Goal: Task Accomplishment & Management: Manage account settings

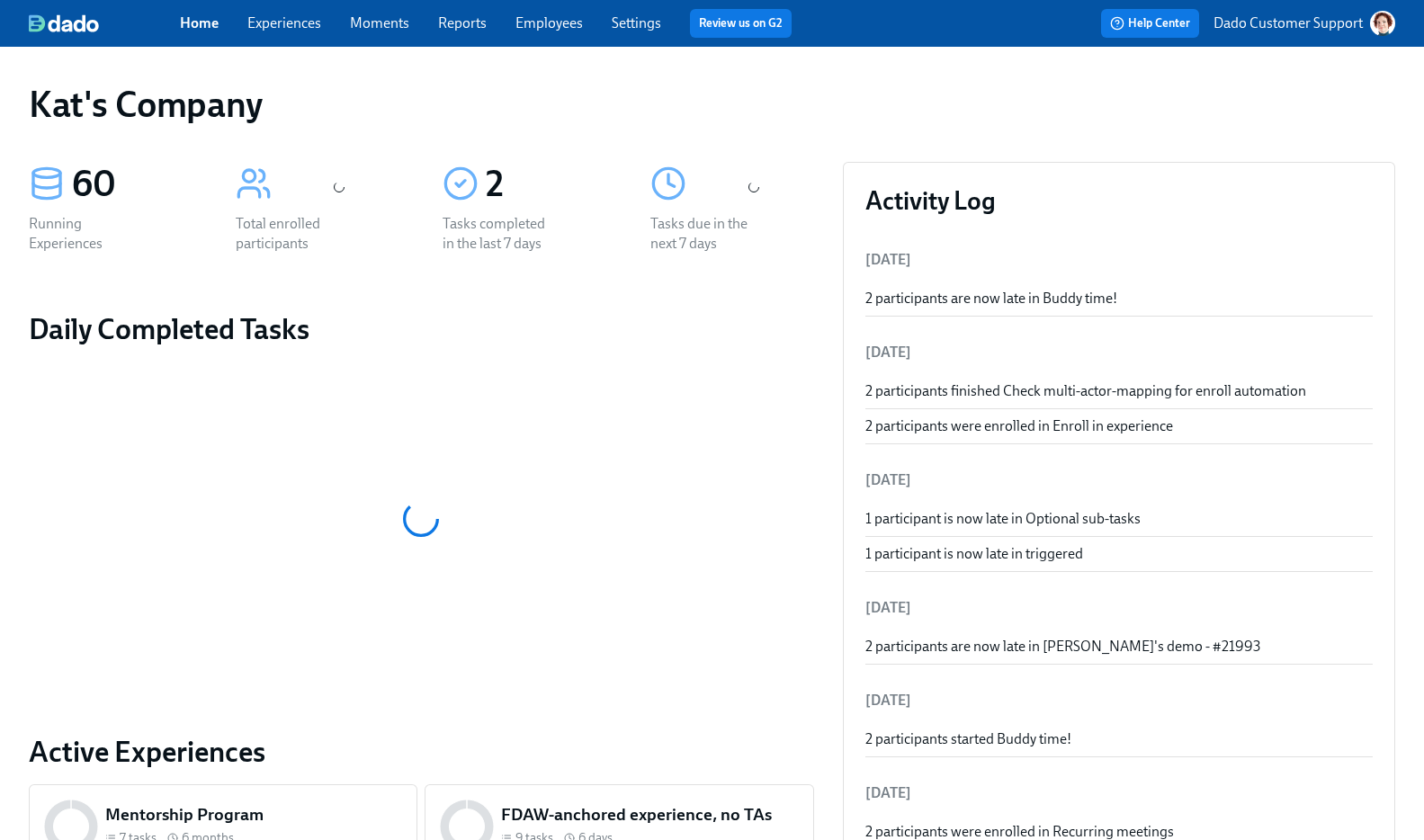
click at [276, 27] on link "Experiences" at bounding box center [284, 23] width 74 height 17
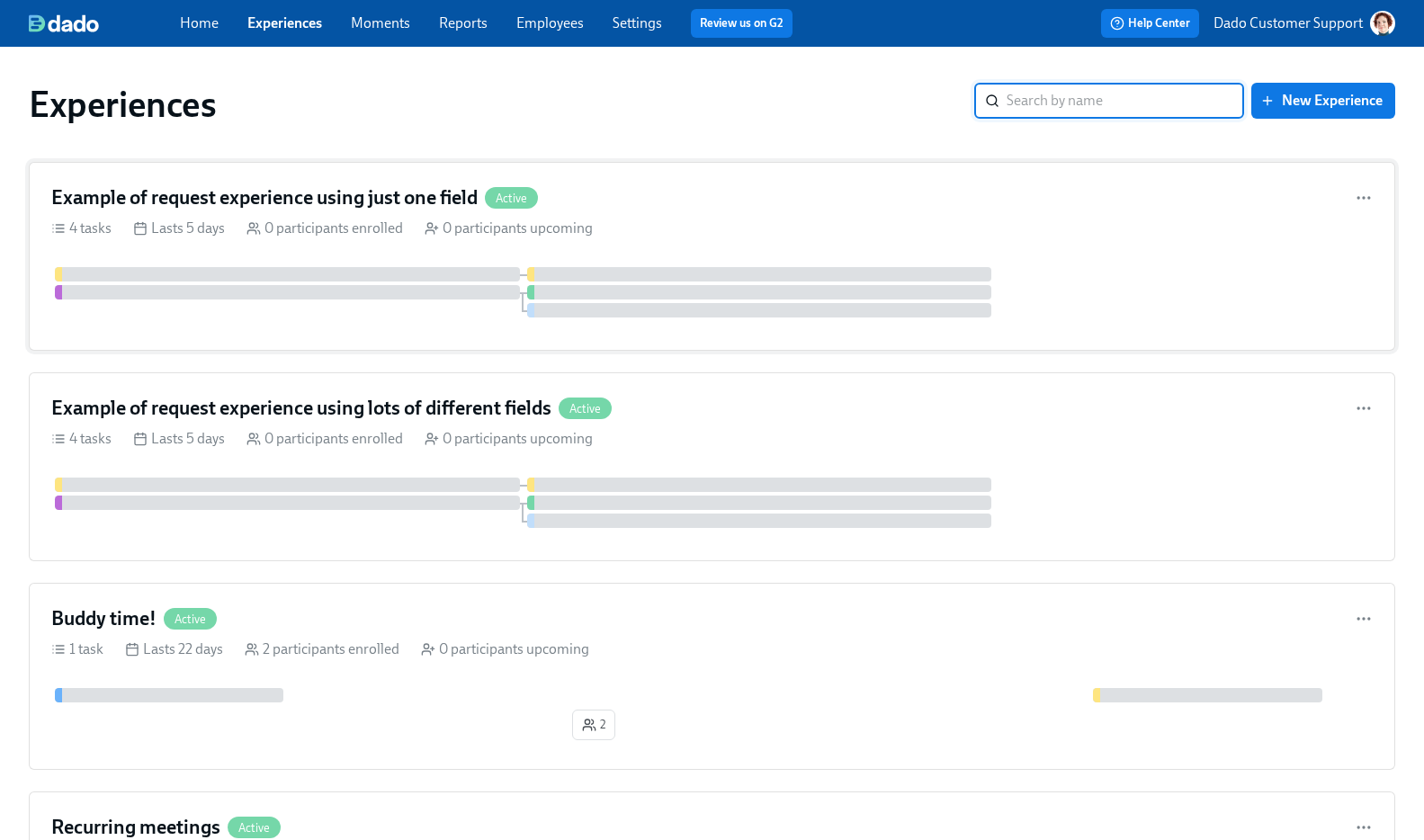
click at [304, 219] on div "0 participants enrolled" at bounding box center [325, 229] width 156 height 20
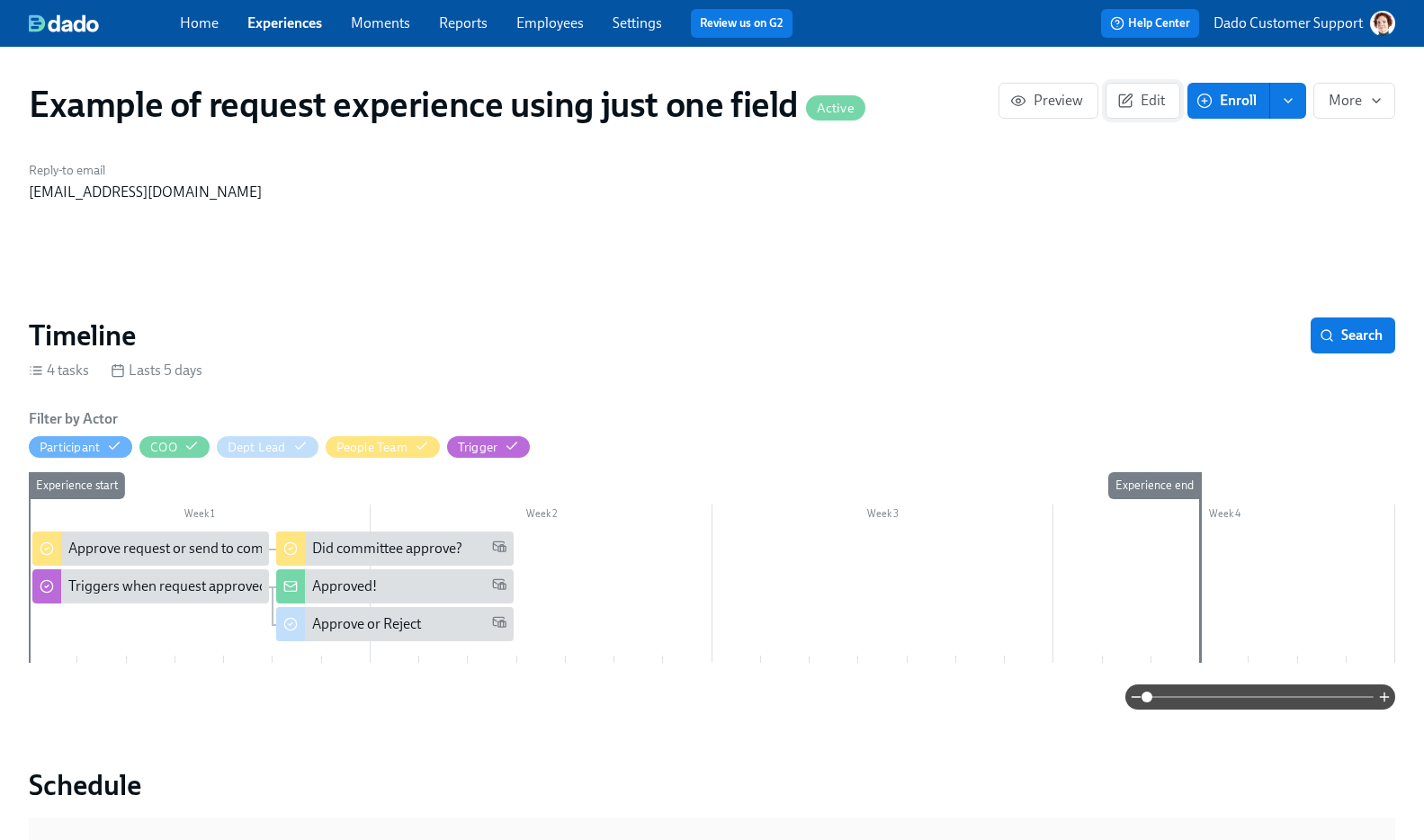
click at [1138, 93] on span "Edit" at bounding box center [1144, 101] width 44 height 18
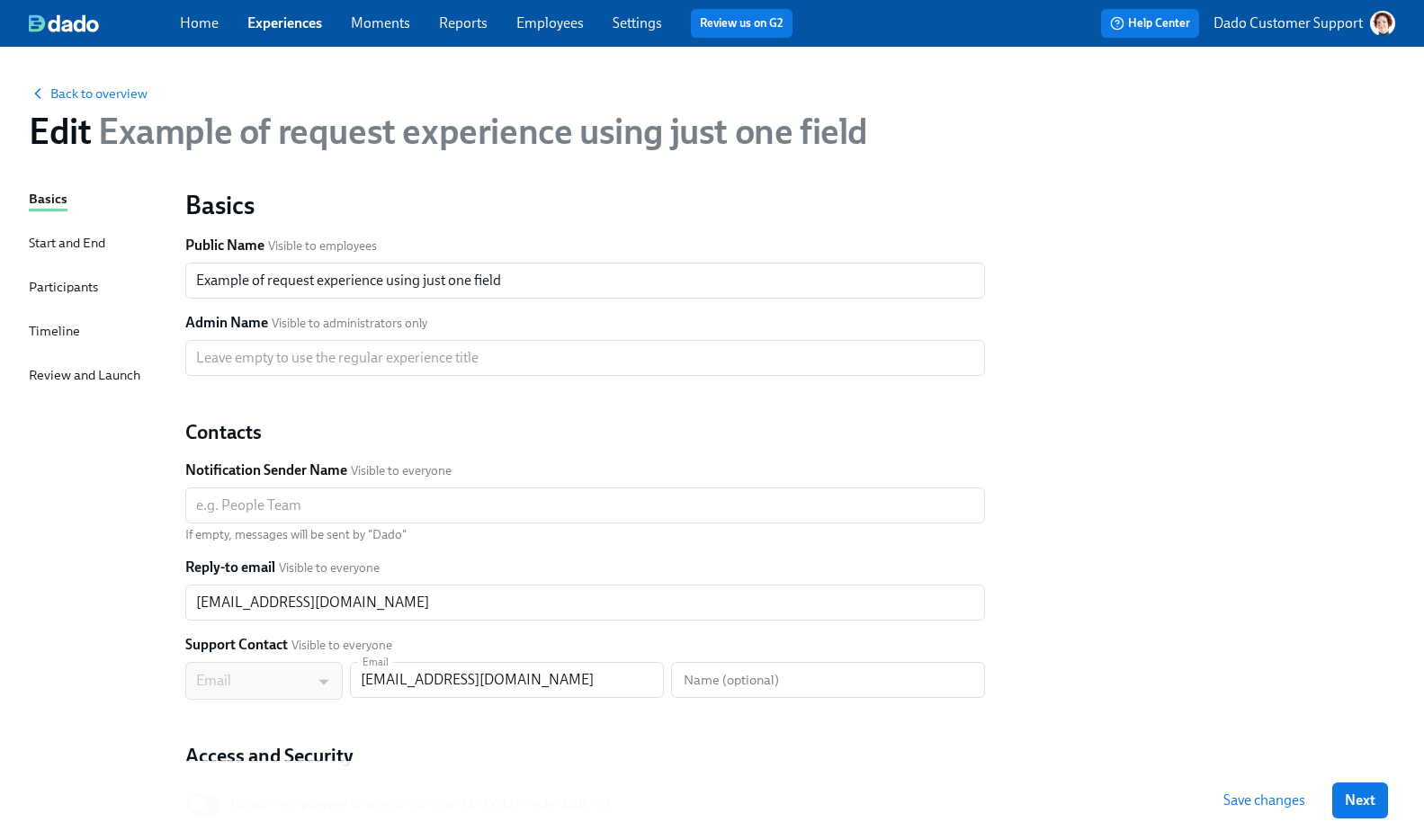
click at [49, 336] on div "Timeline" at bounding box center [54, 331] width 51 height 20
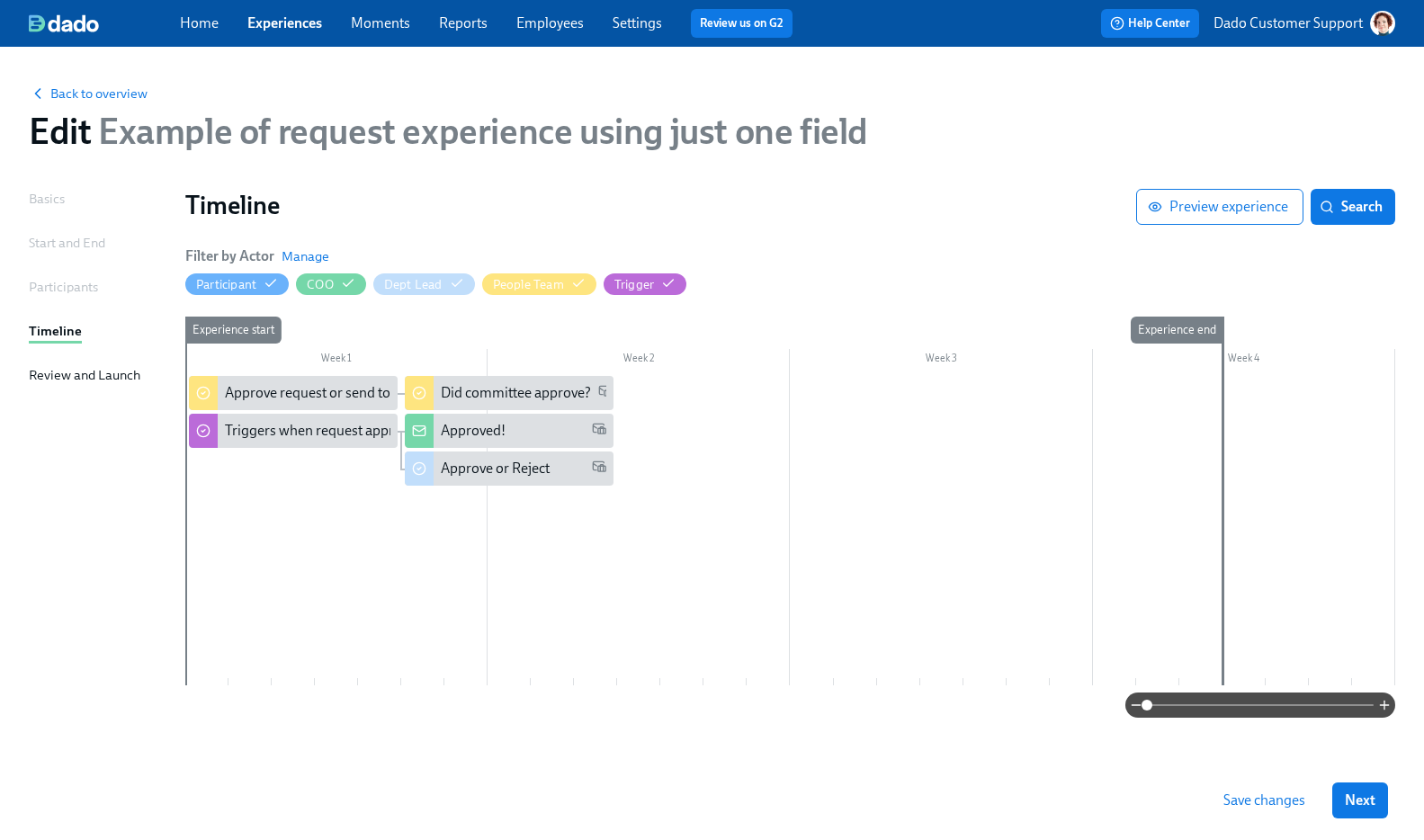
click at [662, 460] on div at bounding box center [791, 530] width 1210 height 310
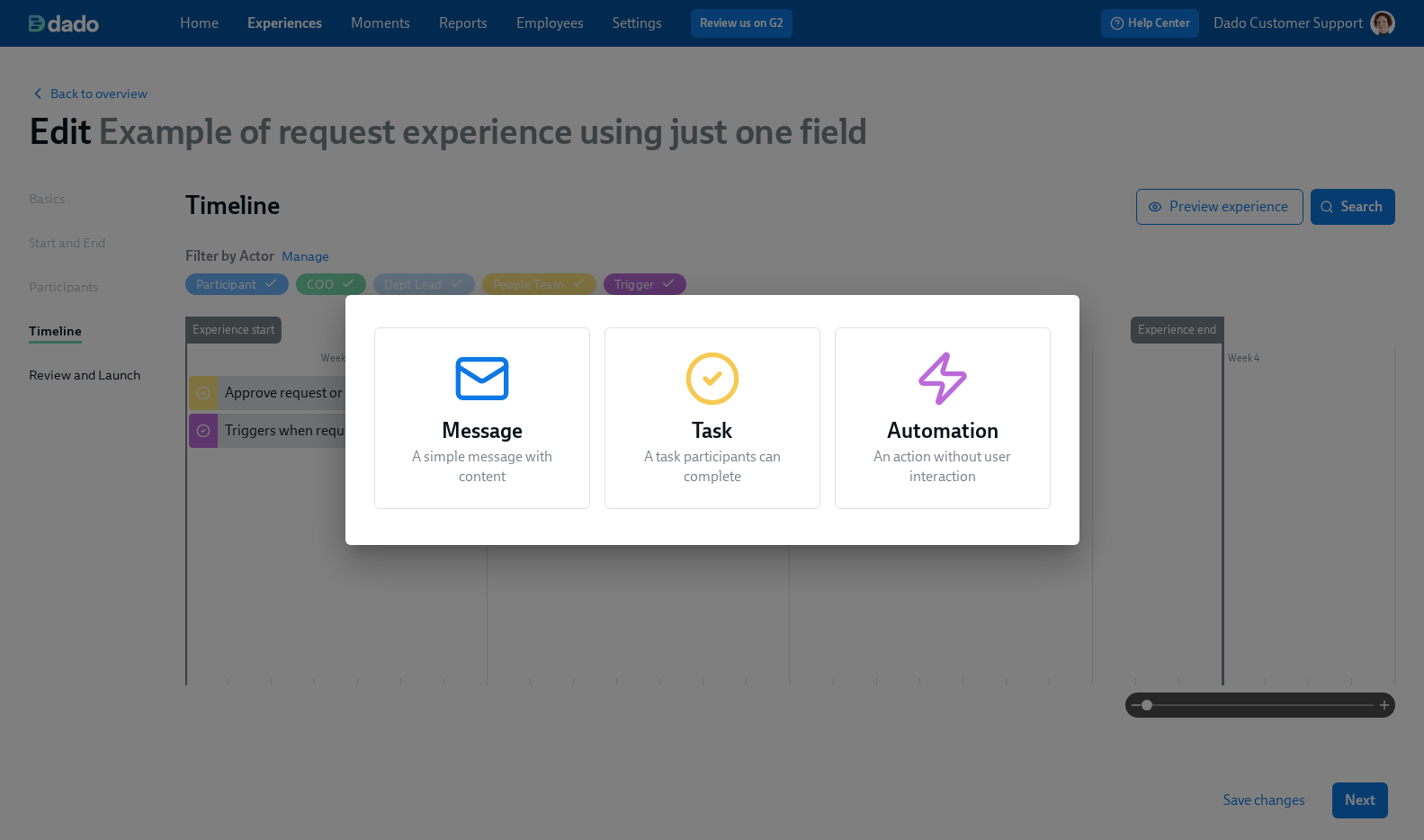
click at [943, 405] on icon "button" at bounding box center [942, 379] width 58 height 58
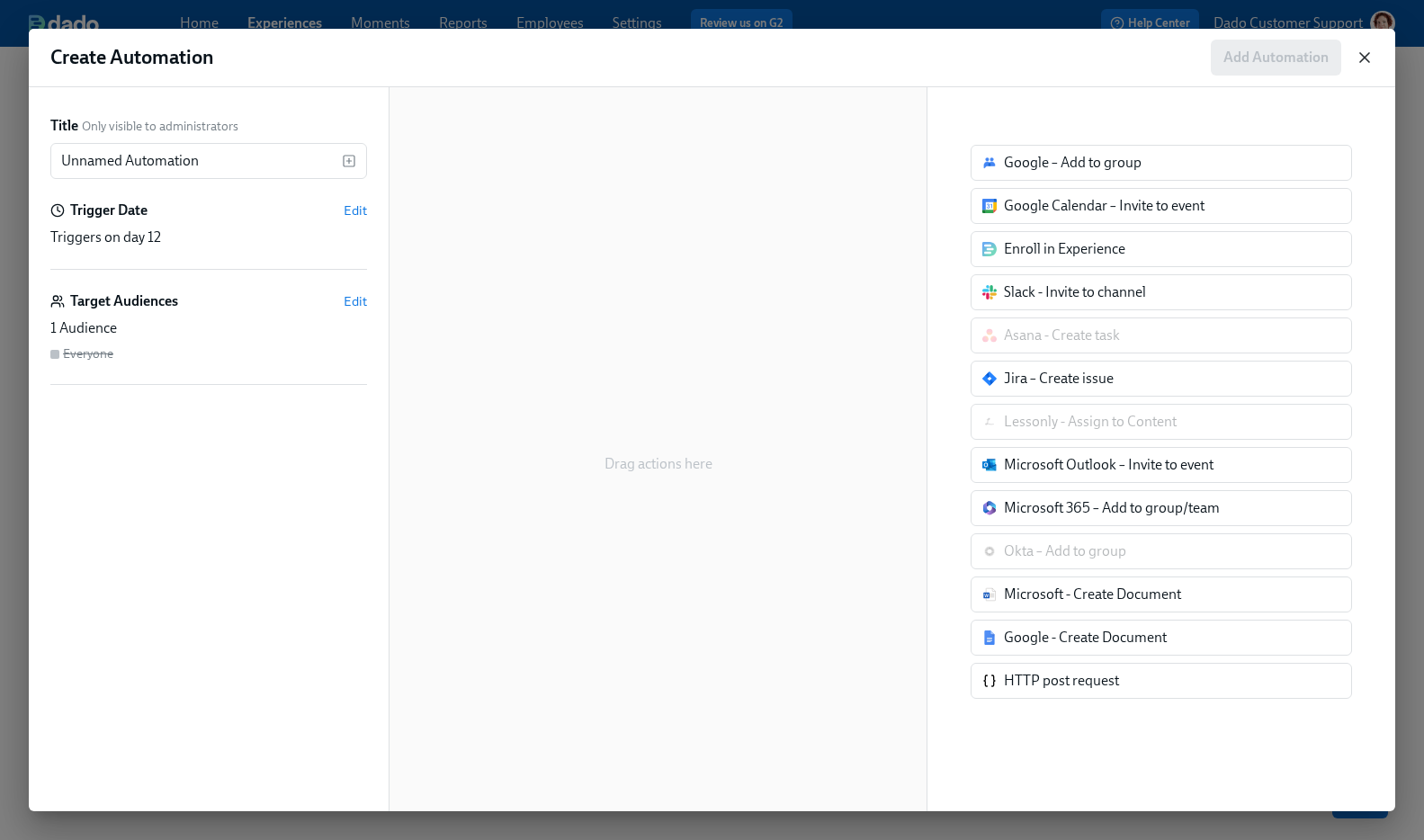
click at [1371, 56] on icon "button" at bounding box center [1365, 58] width 18 height 18
